Goal: Task Accomplishment & Management: Manage account settings

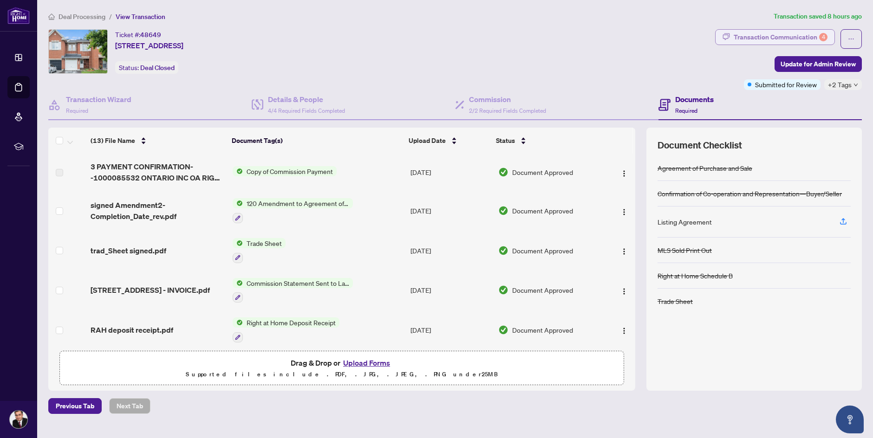
click at [793, 36] on div "Transaction Communication 4" at bounding box center [780, 37] width 94 height 15
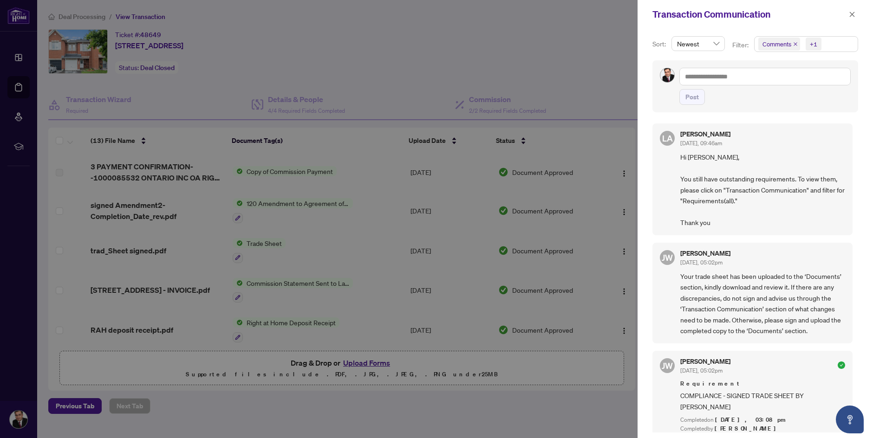
click at [596, 96] on div at bounding box center [436, 219] width 873 height 438
click at [850, 13] on icon "close" at bounding box center [851, 14] width 6 height 6
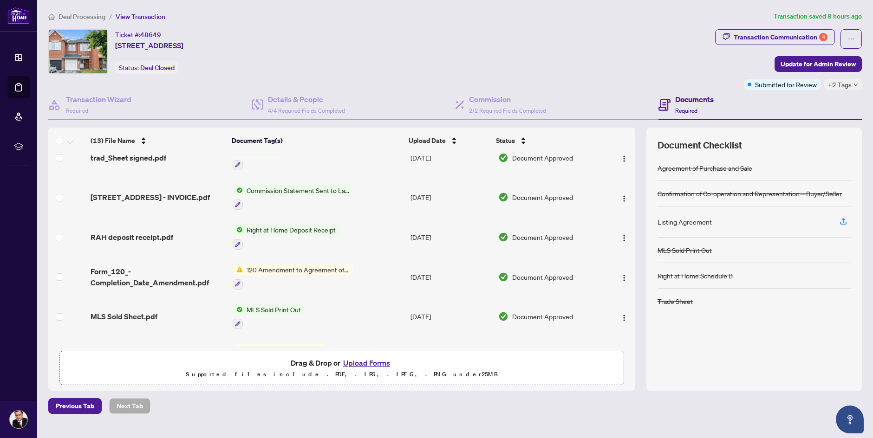
scroll to position [139, 0]
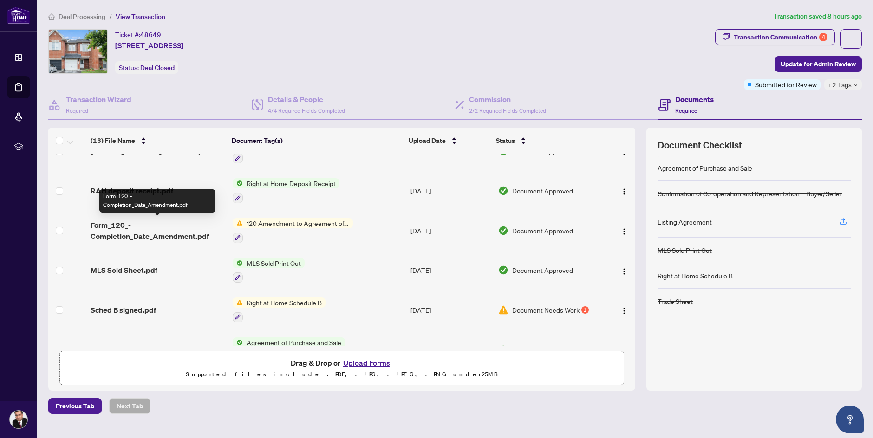
click at [155, 237] on span "Form_120_-Completion_Date_Amendment.pdf" at bounding box center [158, 231] width 135 height 22
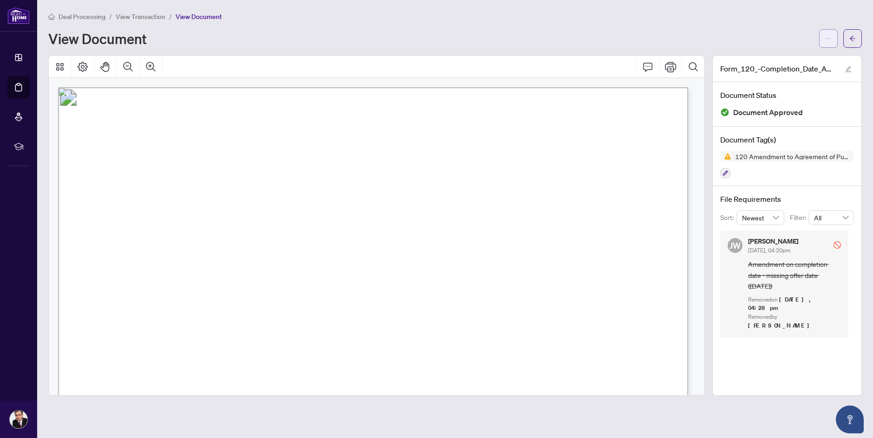
click at [829, 37] on icon "ellipsis" at bounding box center [828, 38] width 6 height 6
click at [782, 60] on span "Download" at bounding box center [794, 58] width 71 height 10
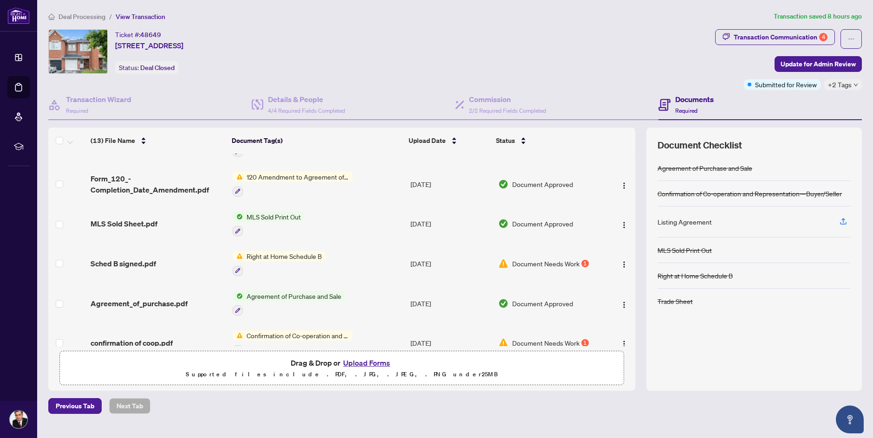
scroll to position [139, 0]
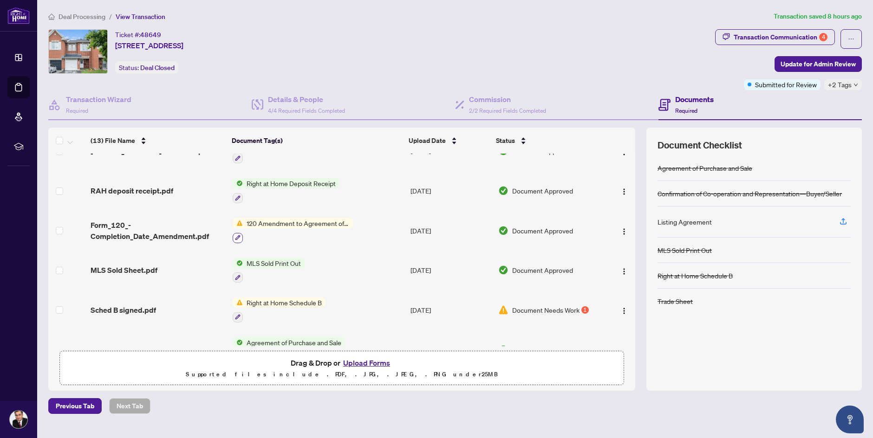
click at [240, 236] on button "button" at bounding box center [238, 238] width 10 height 10
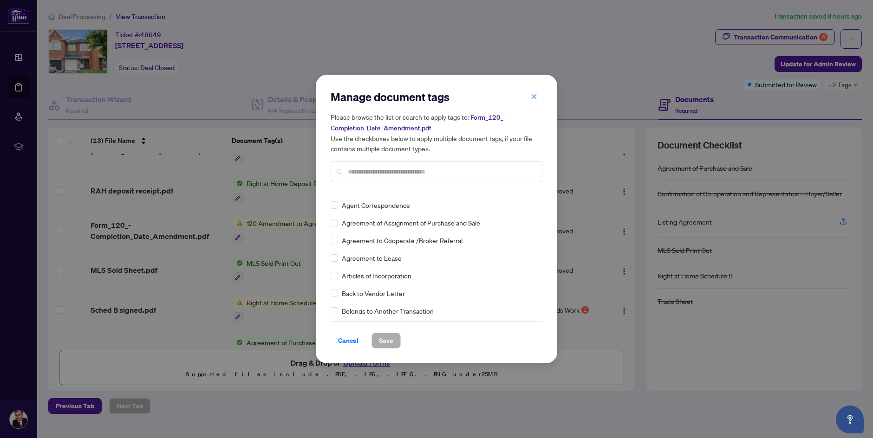
scroll to position [186, 0]
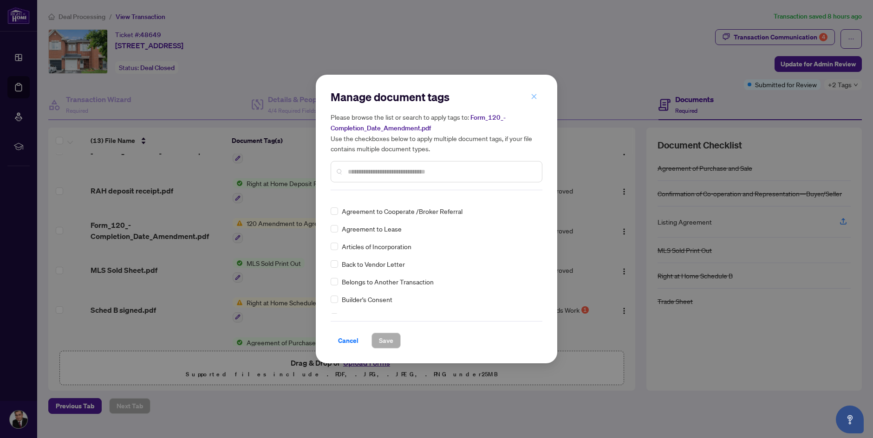
click at [536, 97] on icon "close" at bounding box center [533, 96] width 6 height 6
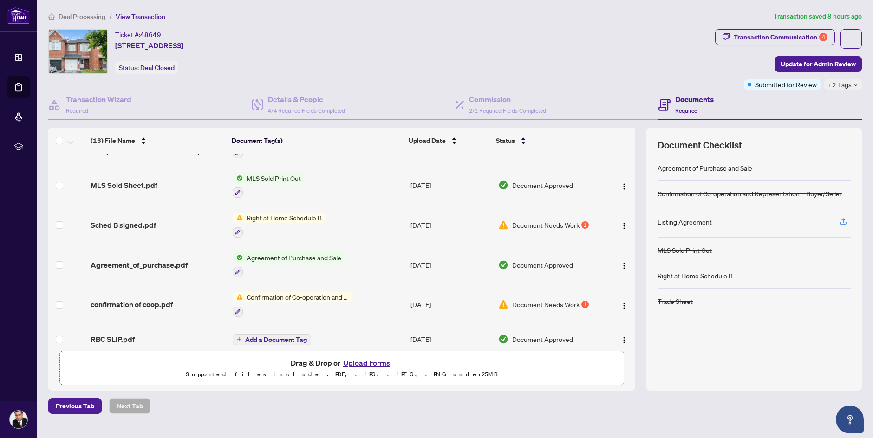
scroll to position [232, 0]
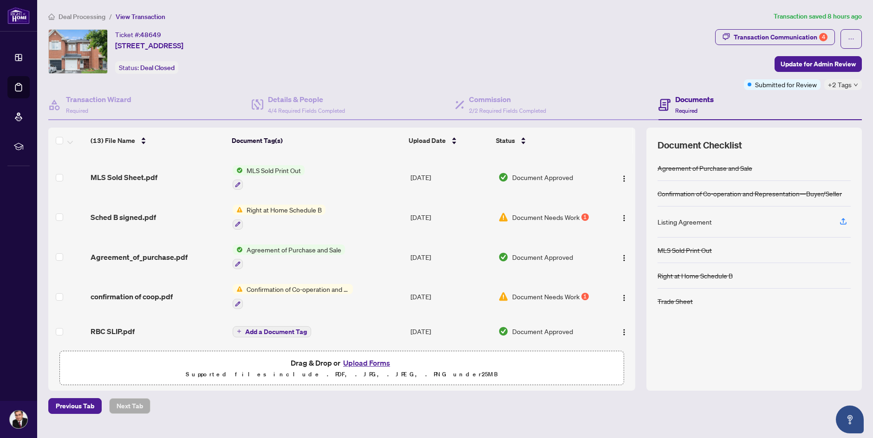
click at [527, 217] on span "Document Needs Work" at bounding box center [545, 217] width 67 height 10
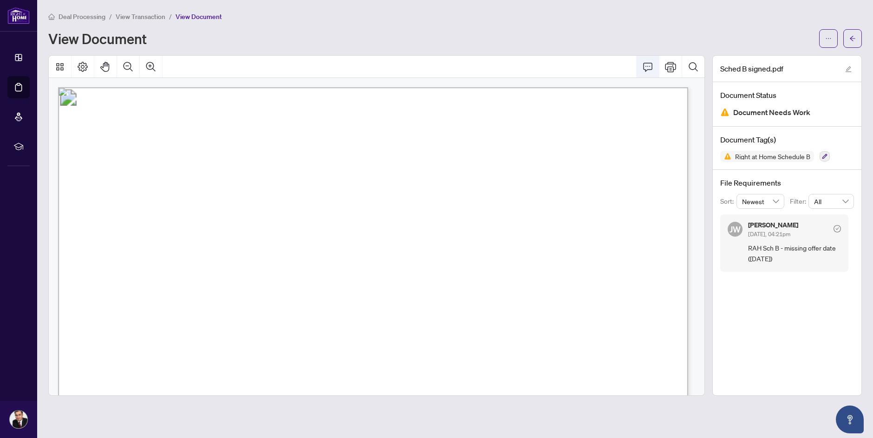
click at [648, 65] on icon "Comment" at bounding box center [647, 66] width 11 height 11
click at [643, 68] on icon "Comment" at bounding box center [647, 67] width 9 height 9
click at [825, 39] on icon "ellipsis" at bounding box center [828, 38] width 6 height 6
click at [782, 59] on span "Download" at bounding box center [794, 58] width 71 height 10
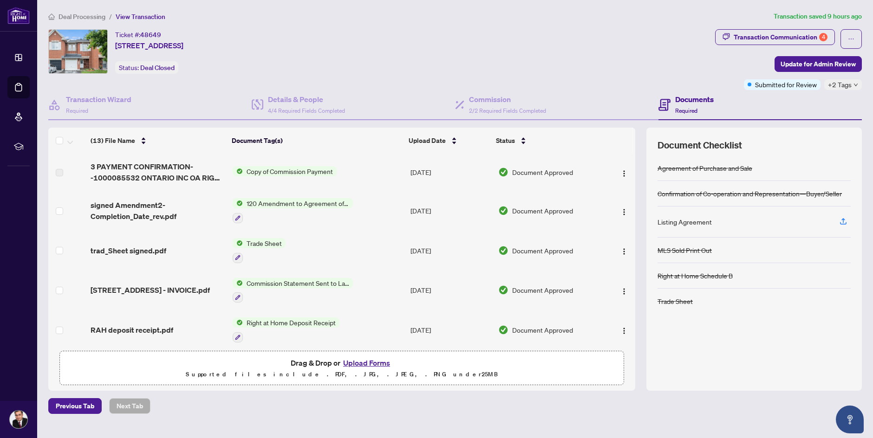
click at [376, 362] on button "Upload Forms" at bounding box center [366, 363] width 52 height 12
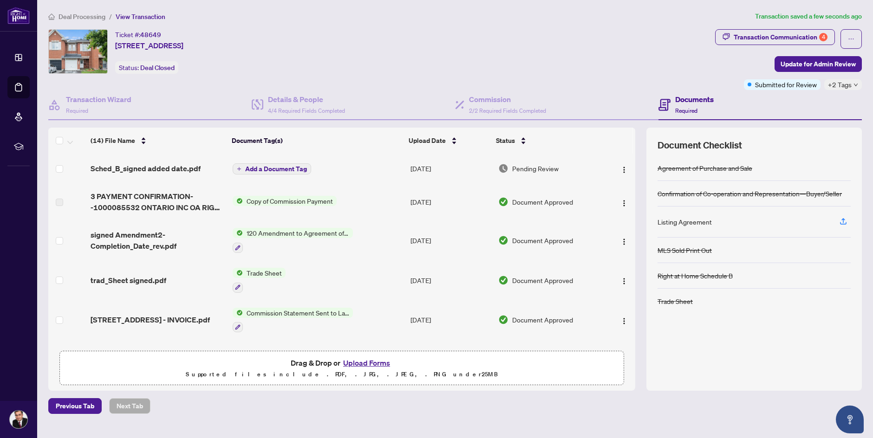
click at [237, 169] on icon "plus" at bounding box center [239, 169] width 5 height 5
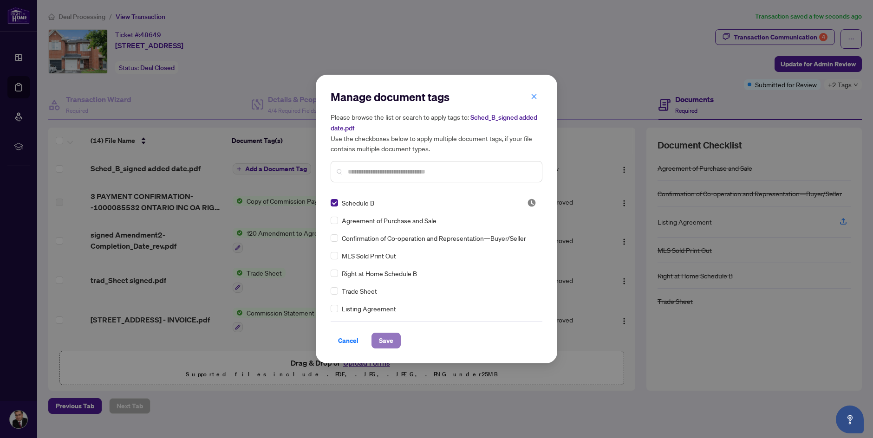
click at [387, 344] on span "Save" at bounding box center [386, 340] width 14 height 15
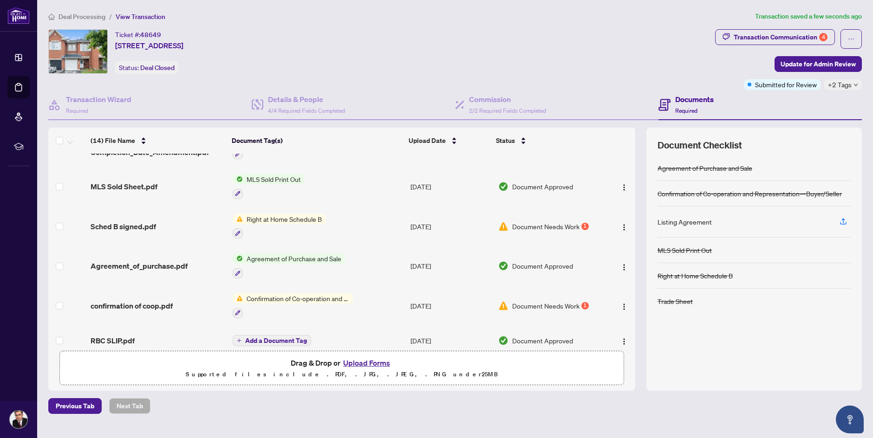
scroll to position [278, 0]
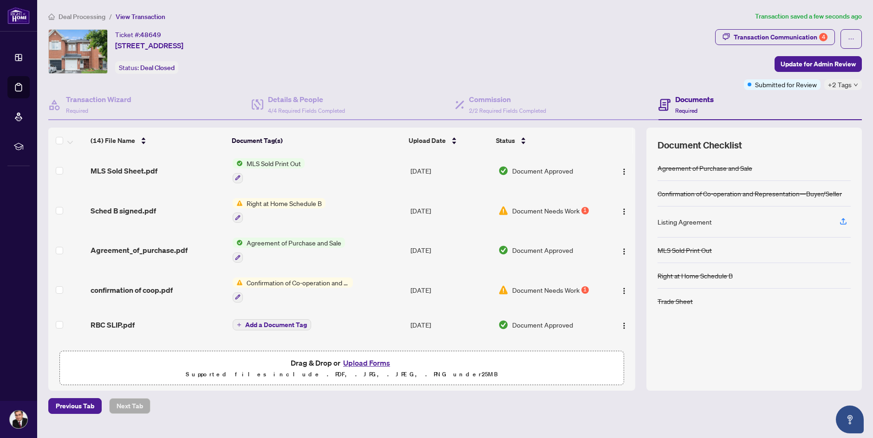
click at [335, 281] on span "Confirmation of Co-operation and Representation—Buyer/Seller" at bounding box center [298, 283] width 110 height 10
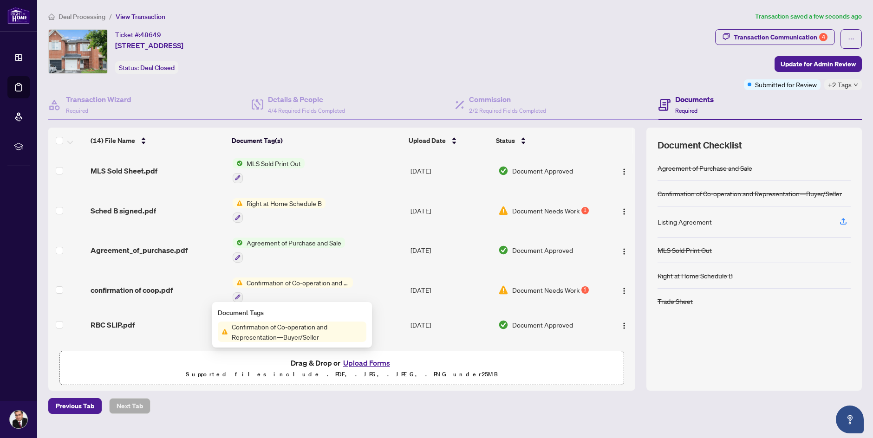
click at [293, 280] on span "Confirmation of Co-operation and Representation—Buyer/Seller" at bounding box center [298, 283] width 110 height 10
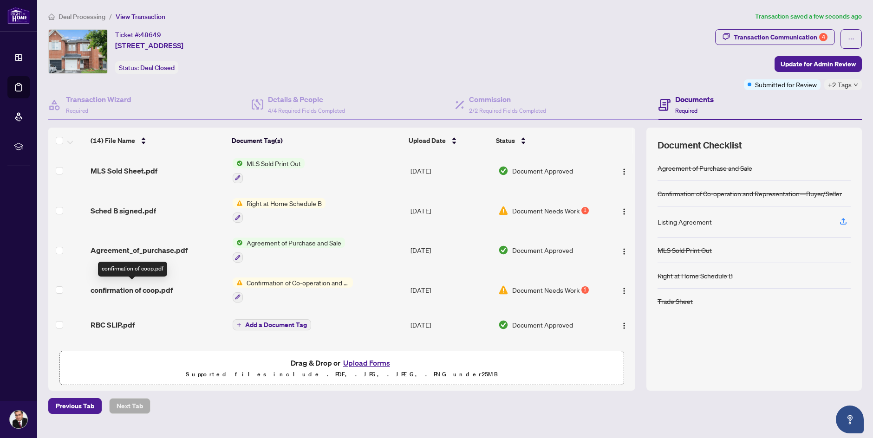
click at [162, 285] on span "confirmation of coop.pdf" at bounding box center [132, 290] width 82 height 11
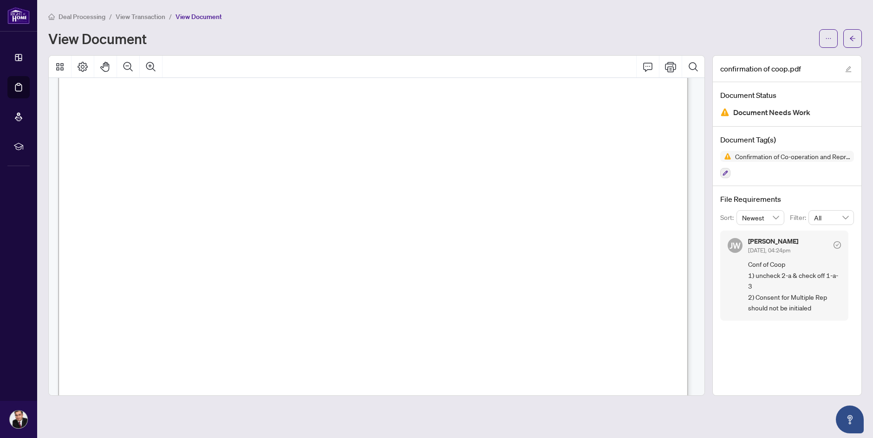
scroll to position [1114, 0]
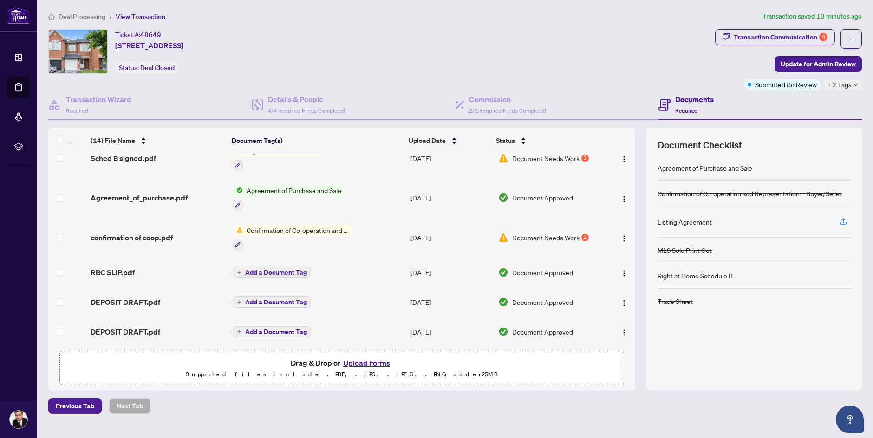
scroll to position [333, 0]
